Goal: Transaction & Acquisition: Purchase product/service

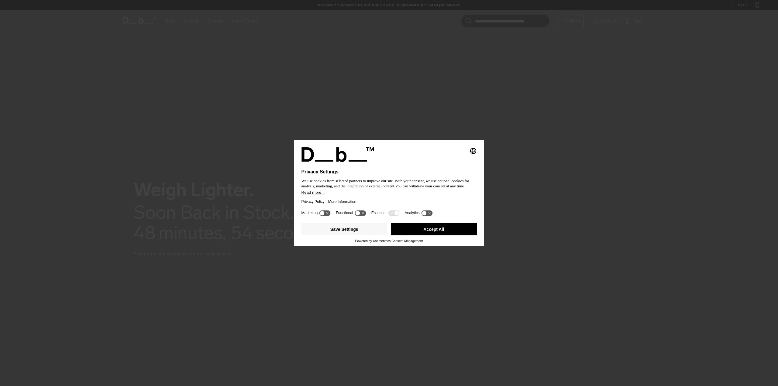
click at [456, 238] on div "Save Settings Accept All" at bounding box center [389, 230] width 175 height 18
click at [457, 233] on button "Accept All" at bounding box center [434, 229] width 86 height 12
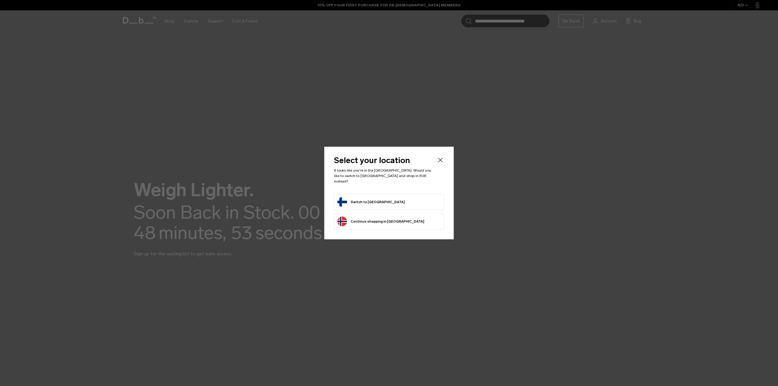
click at [395, 200] on form "Switch to Finland" at bounding box center [388, 202] width 103 height 10
click at [348, 202] on button "Switch to Finland" at bounding box center [370, 202] width 67 height 10
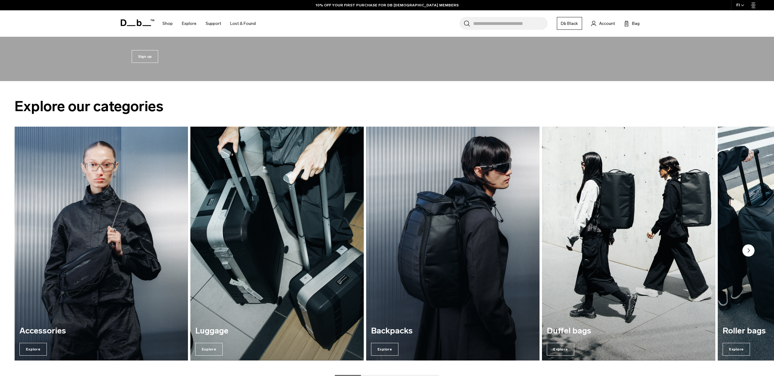
scroll to position [456, 0]
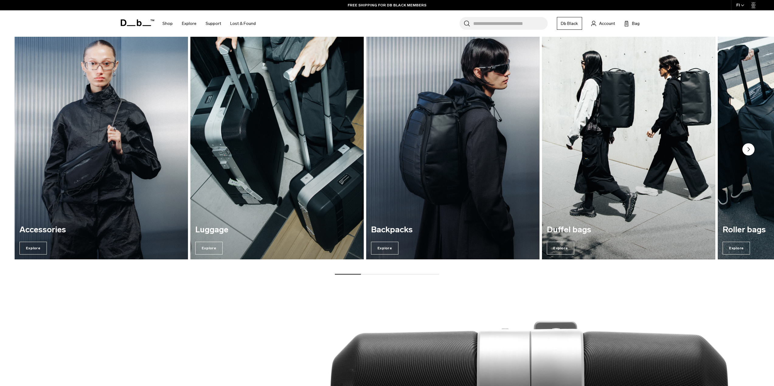
click at [286, 159] on img "2 / 7" at bounding box center [277, 142] width 178 height 241
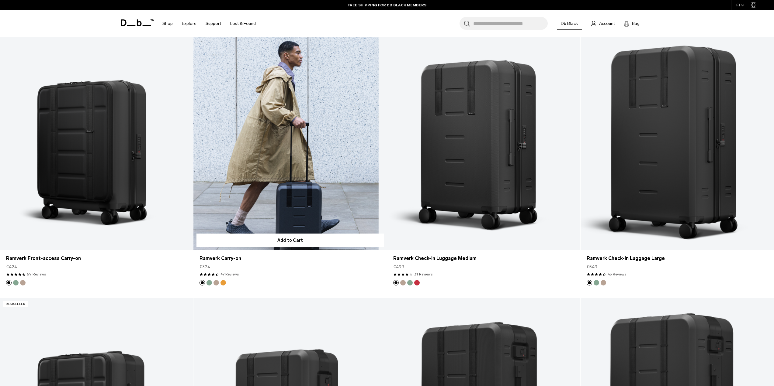
scroll to position [699, 0]
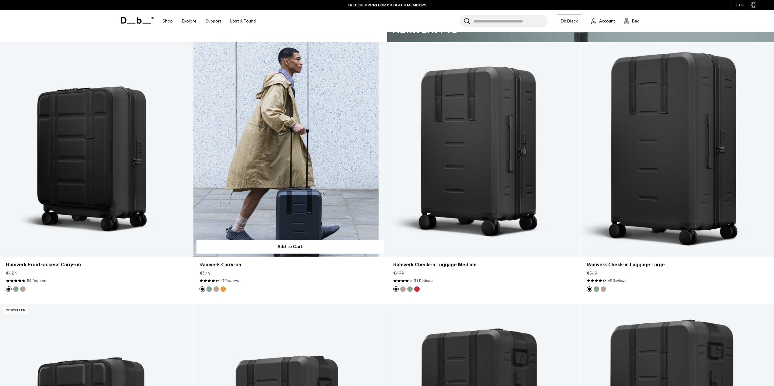
click at [299, 185] on link "Ramverk Carry-on" at bounding box center [289, 149] width 193 height 215
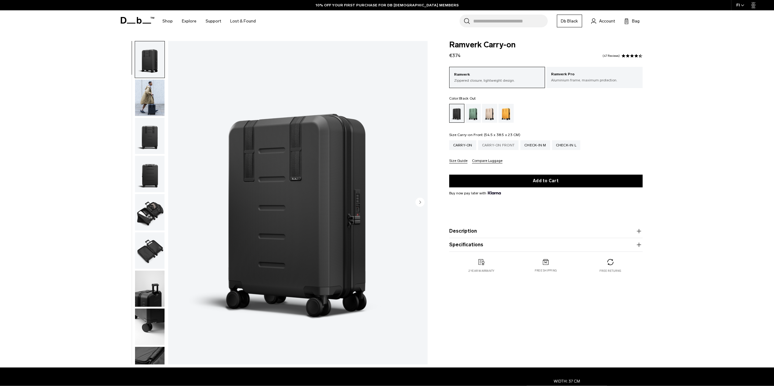
click at [496, 146] on div "Carry-on Front" at bounding box center [498, 145] width 41 height 10
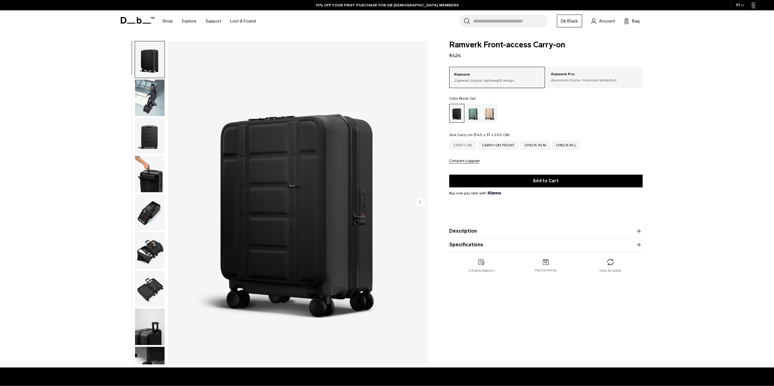
click at [453, 146] on div "Carry-on" at bounding box center [462, 145] width 27 height 10
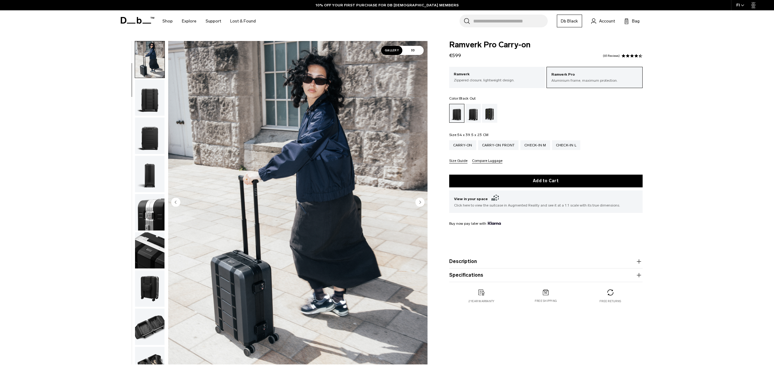
click at [145, 200] on img "button" at bounding box center [149, 212] width 29 height 36
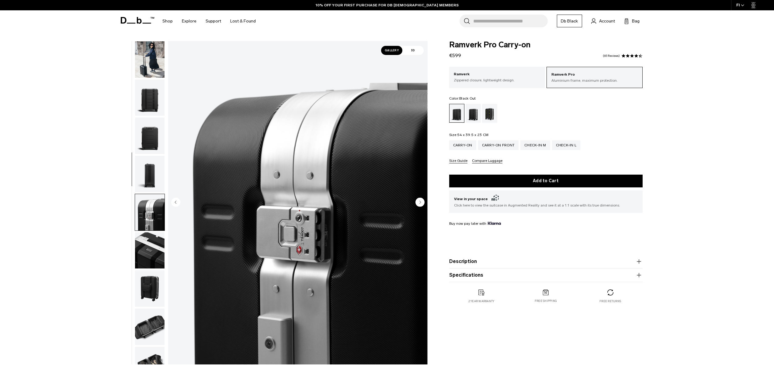
scroll to position [186, 0]
